Goal: Task Accomplishment & Management: Complete application form

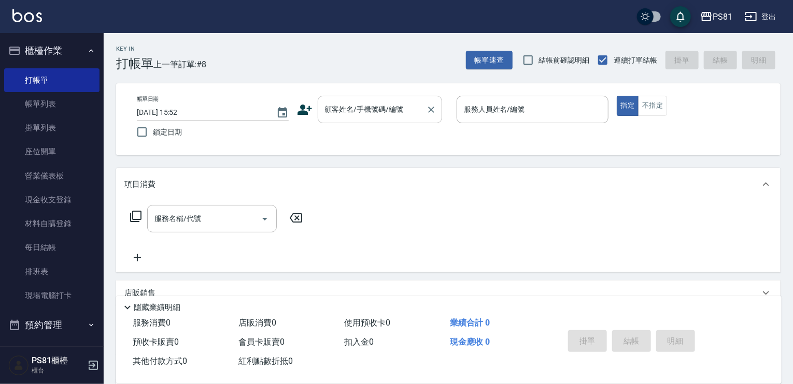
click at [363, 100] on div "顧客姓名/手機號碼/編號" at bounding box center [380, 109] width 124 height 27
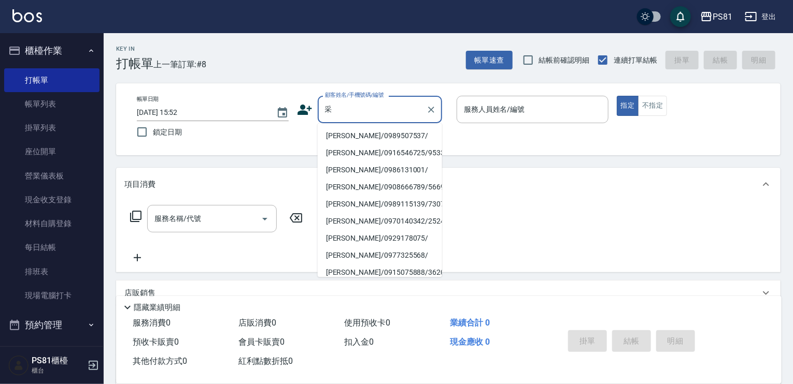
click at [388, 132] on li "[PERSON_NAME]/0989507537/" at bounding box center [380, 135] width 124 height 17
type input "[PERSON_NAME]/0989507537/"
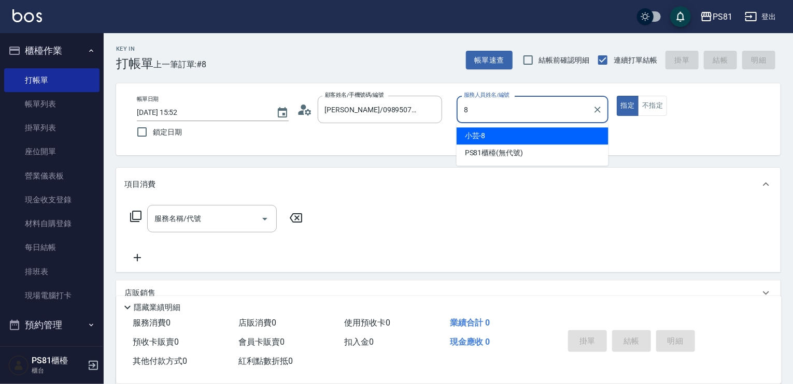
type input "小芸-8"
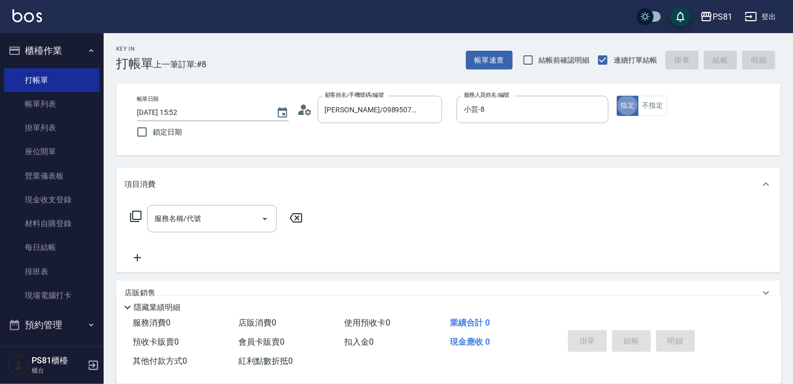
type button "true"
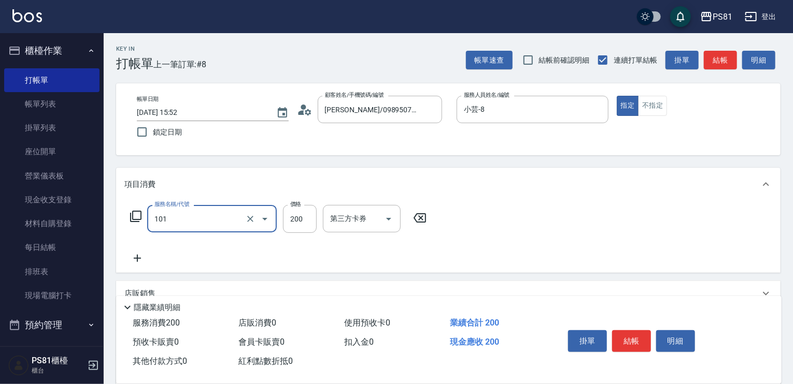
type input "一般洗髮(101)"
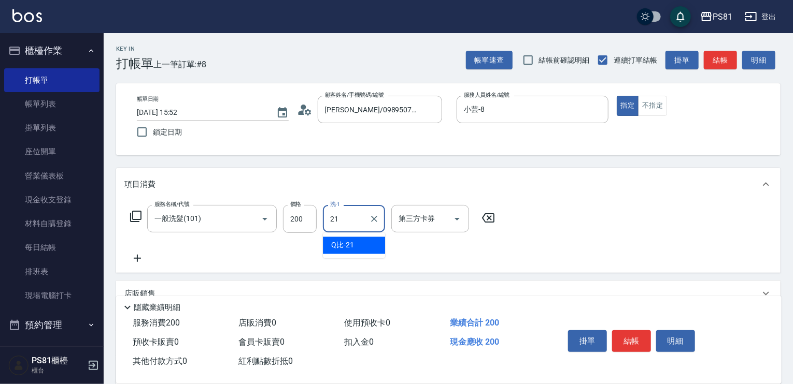
type input "Q比-21"
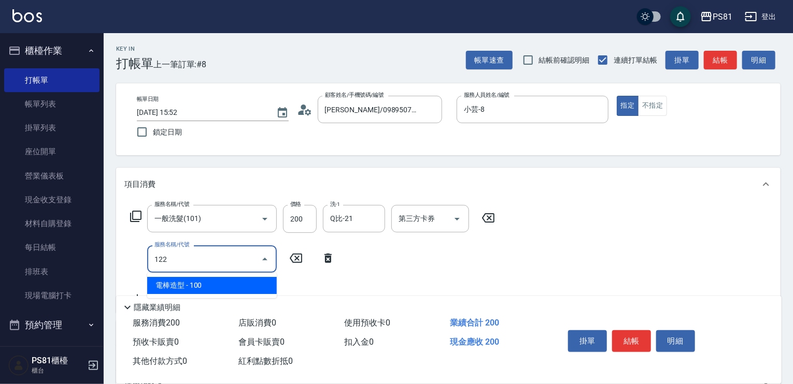
type input "電棒造型(122)"
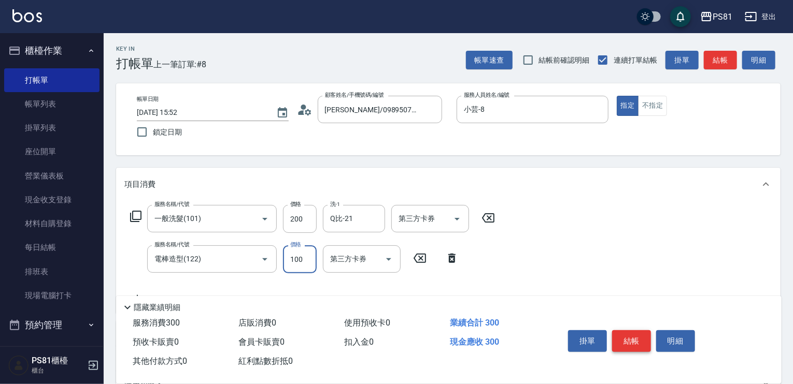
click at [634, 345] on button "結帳" at bounding box center [631, 342] width 39 height 22
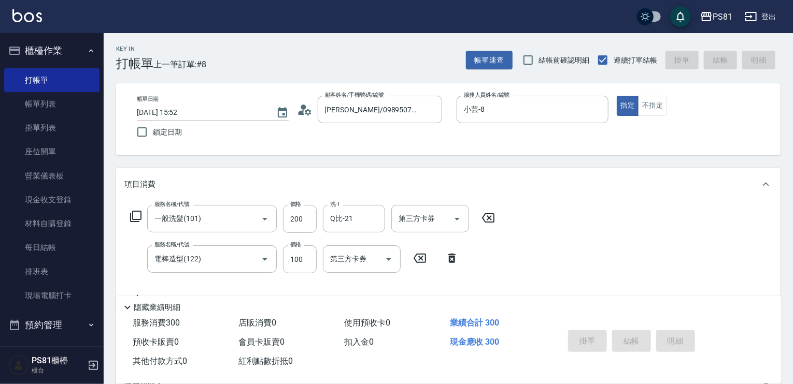
type input "[DATE] 17:39"
